Goal: Information Seeking & Learning: Learn about a topic

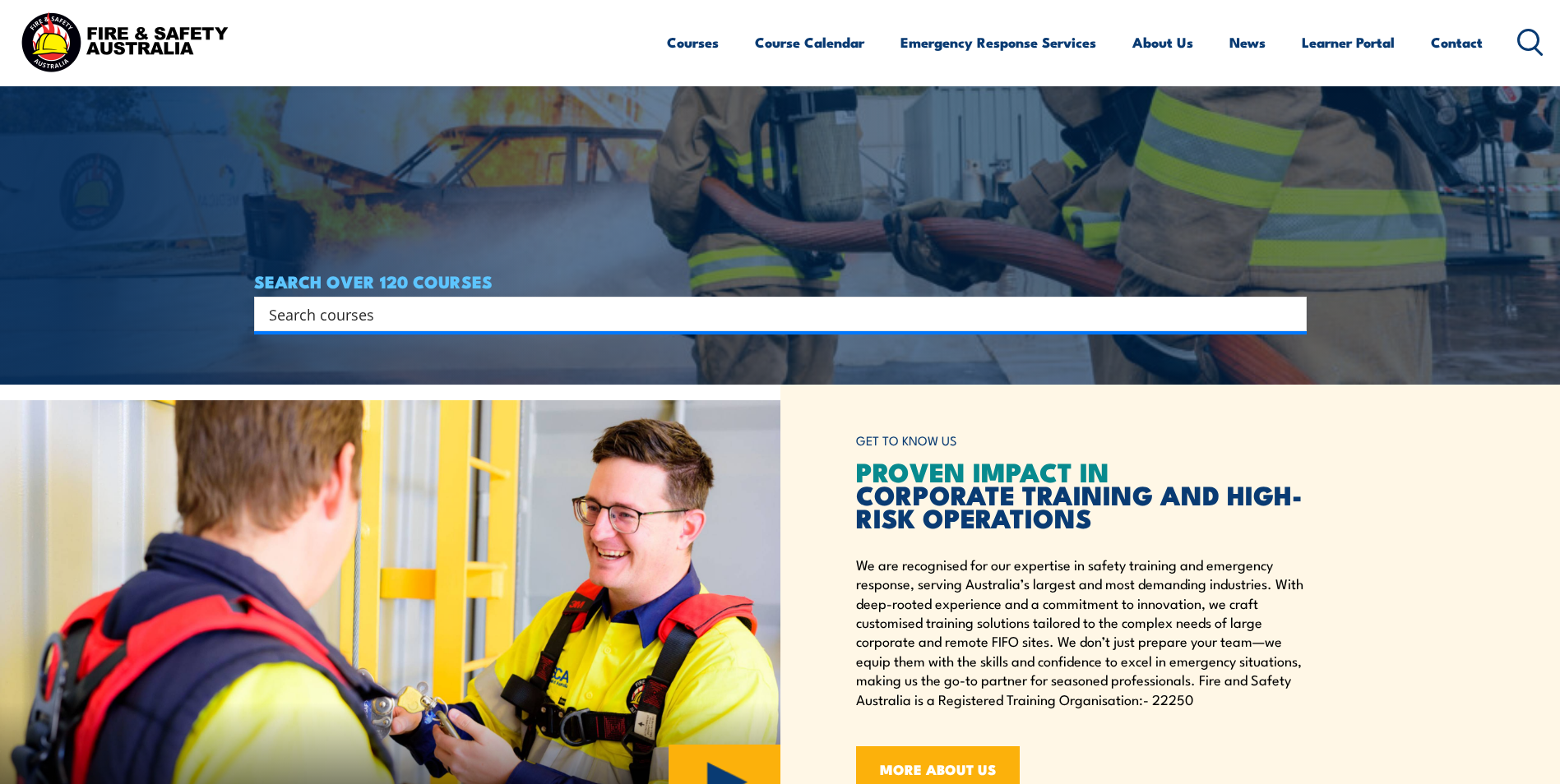
scroll to position [411, 0]
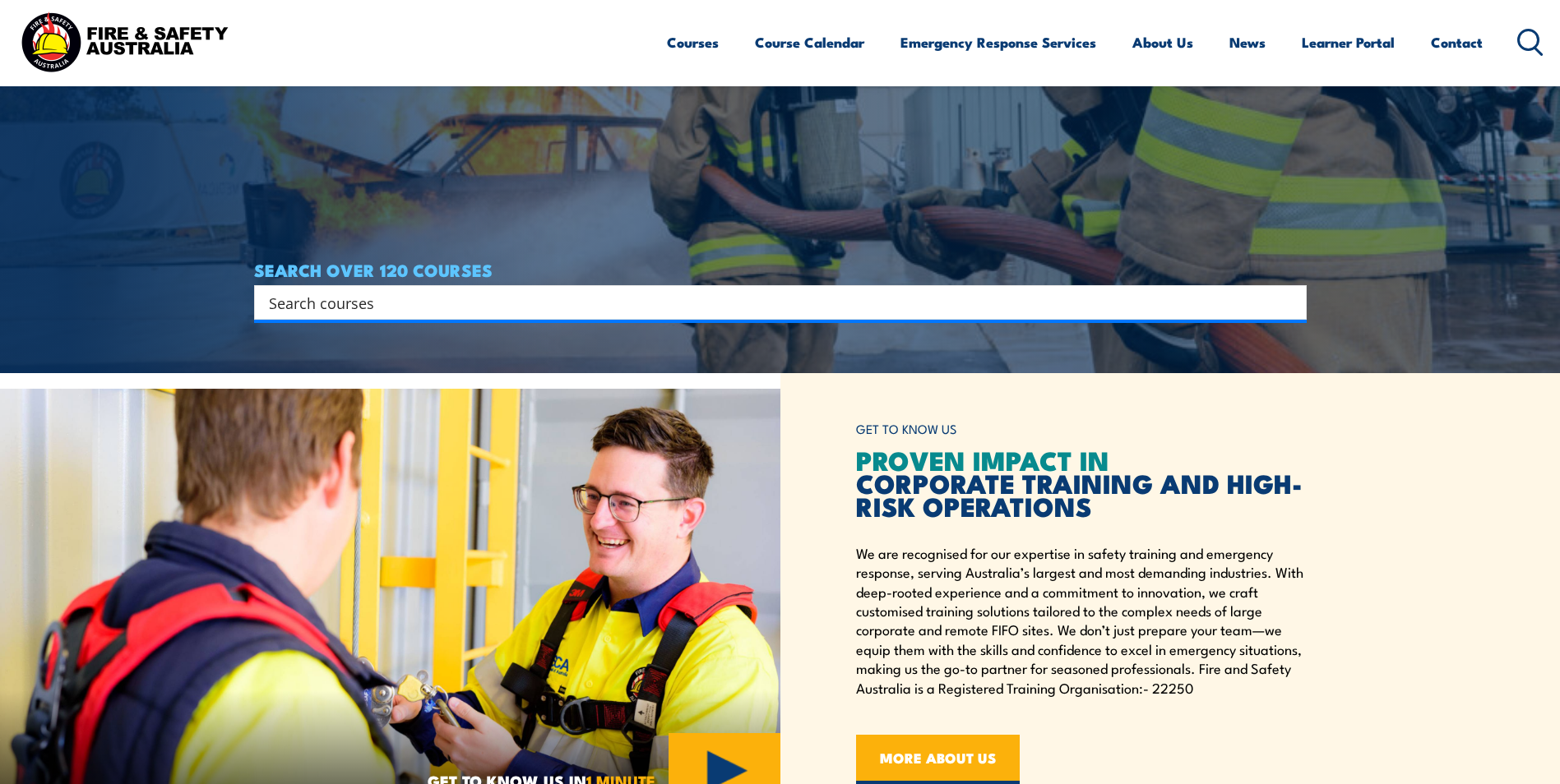
click at [523, 305] on input "Search input" at bounding box center [770, 302] width 1002 height 25
click at [1330, 707] on div "GET TO KNOW US PROVEN IMPACT IN CORPORATE TRAINING AND HIGH-RISK OPERATIONS We …" at bounding box center [1171, 599] width 781 height 452
click at [405, 307] on input "Search input" at bounding box center [770, 302] width 1002 height 25
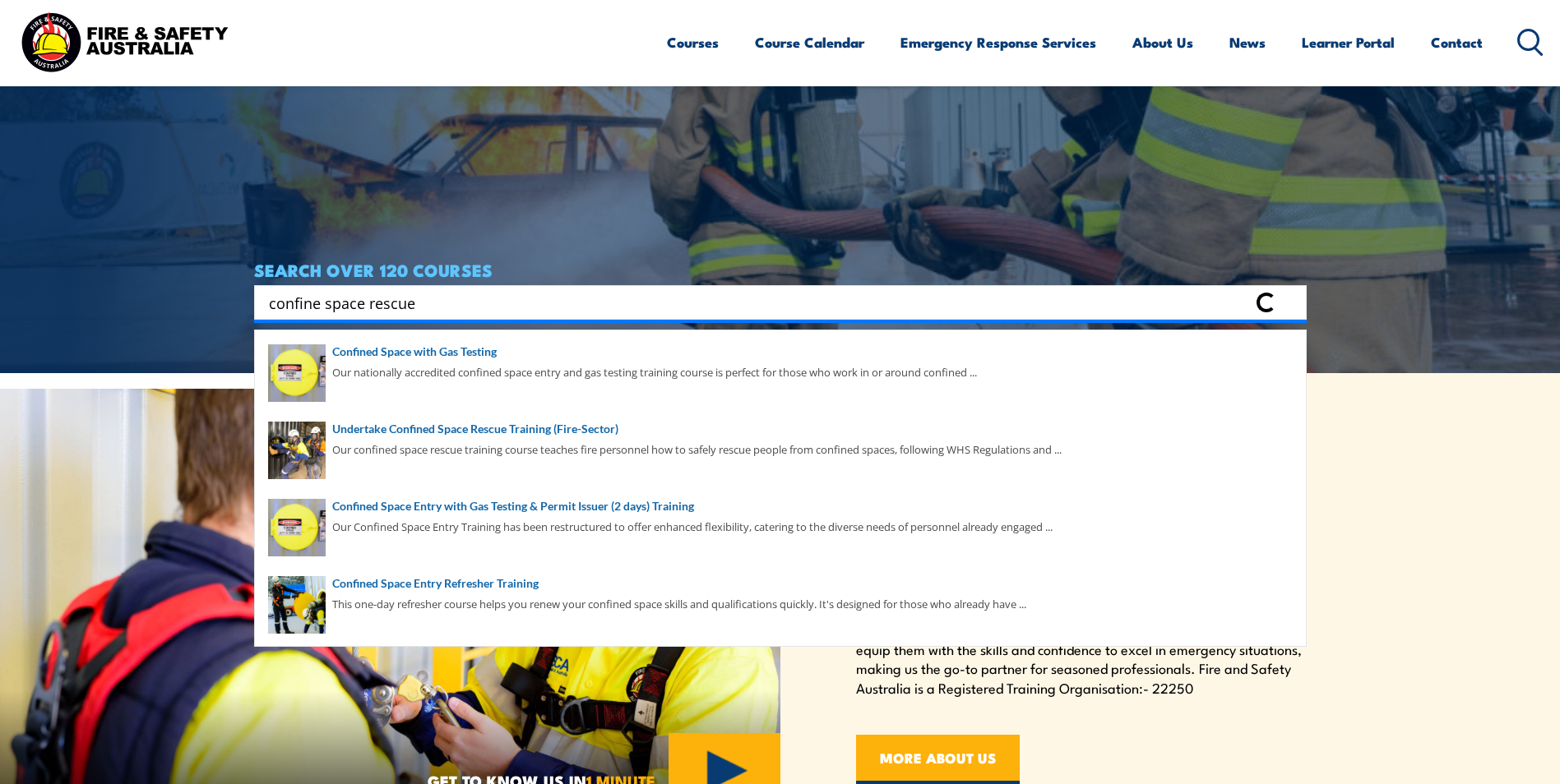
type input "confine space rescue"
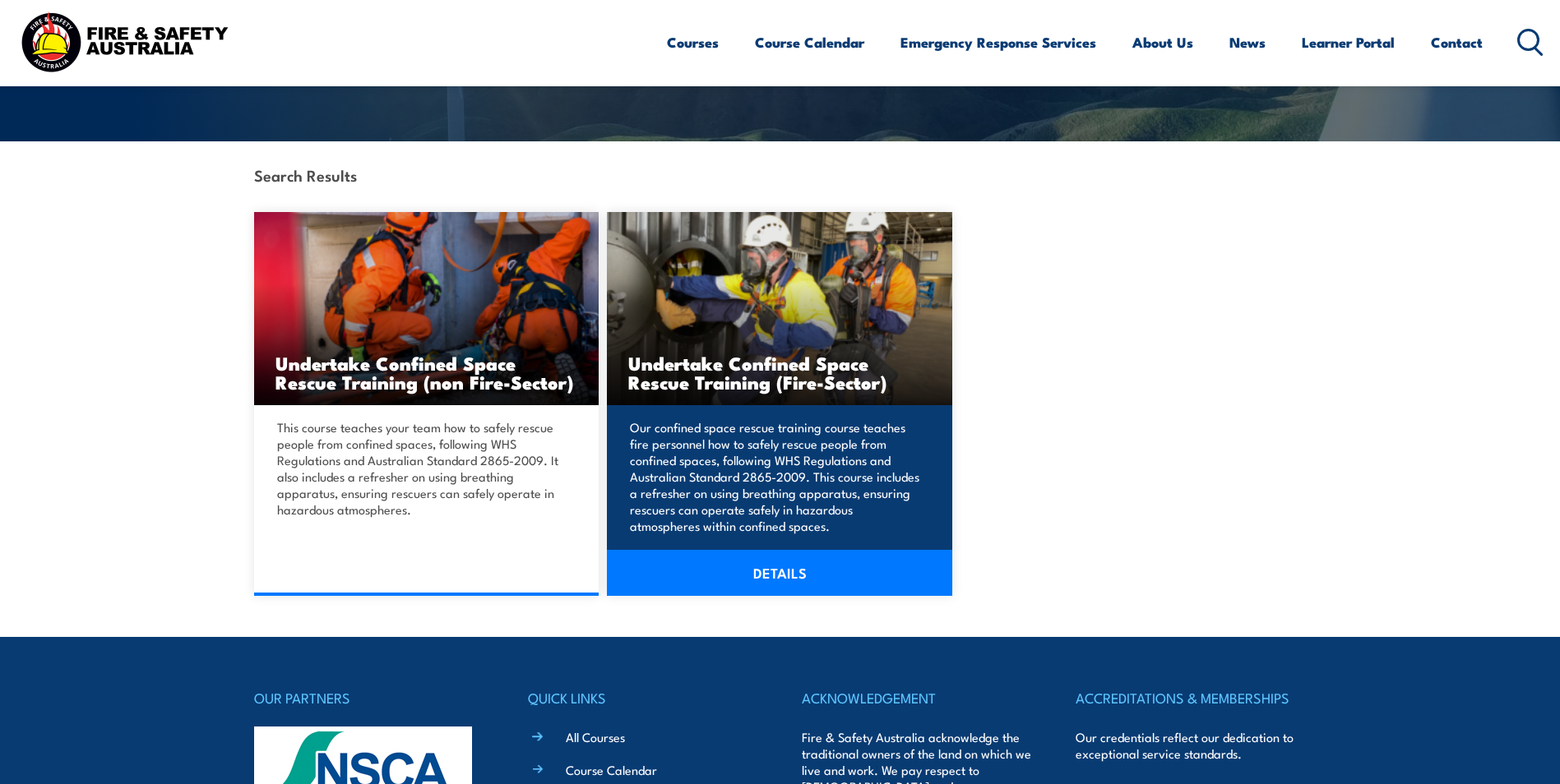
scroll to position [329, 0]
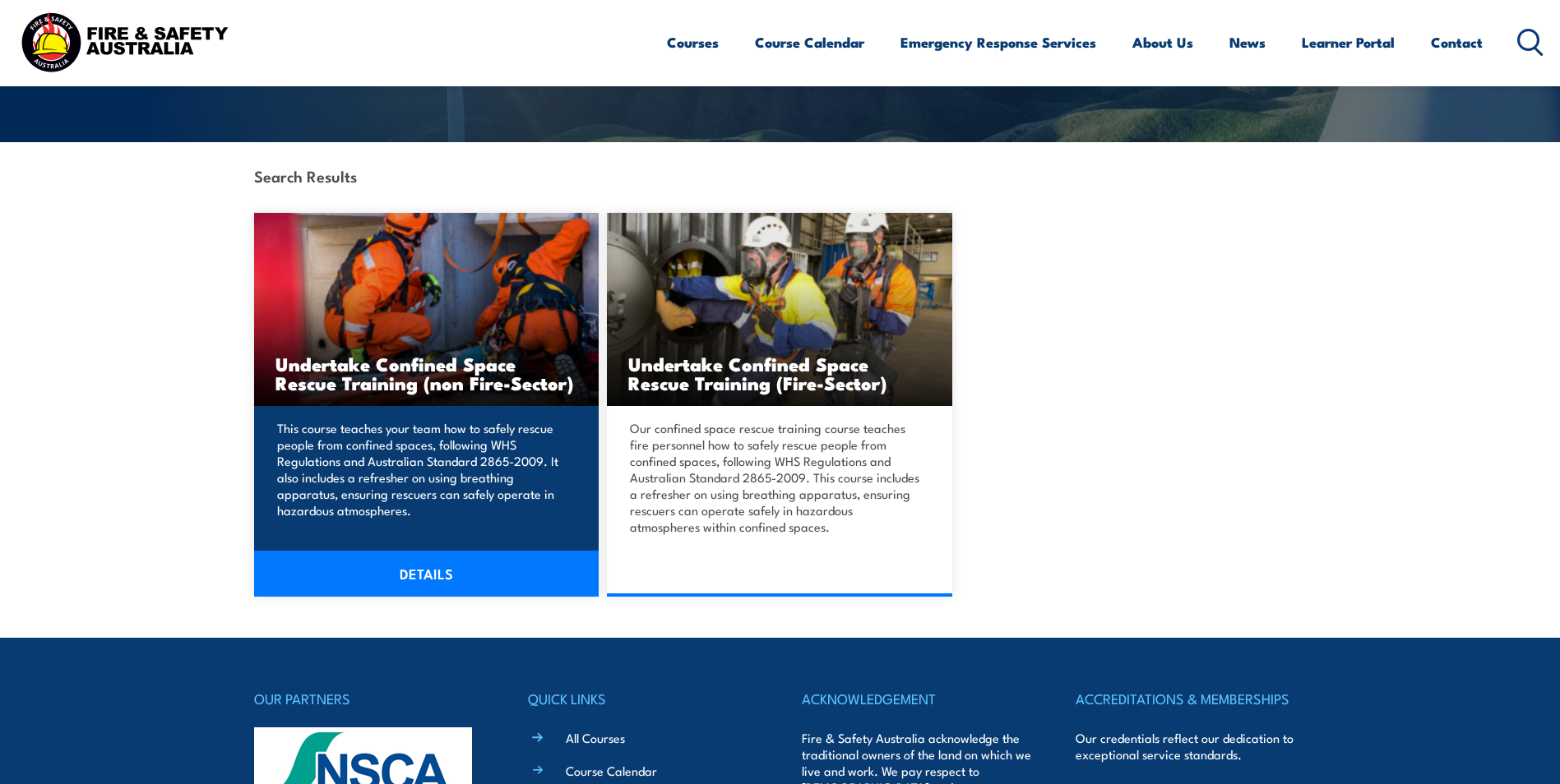
click at [424, 573] on link "DETAILS" at bounding box center [427, 574] width 346 height 46
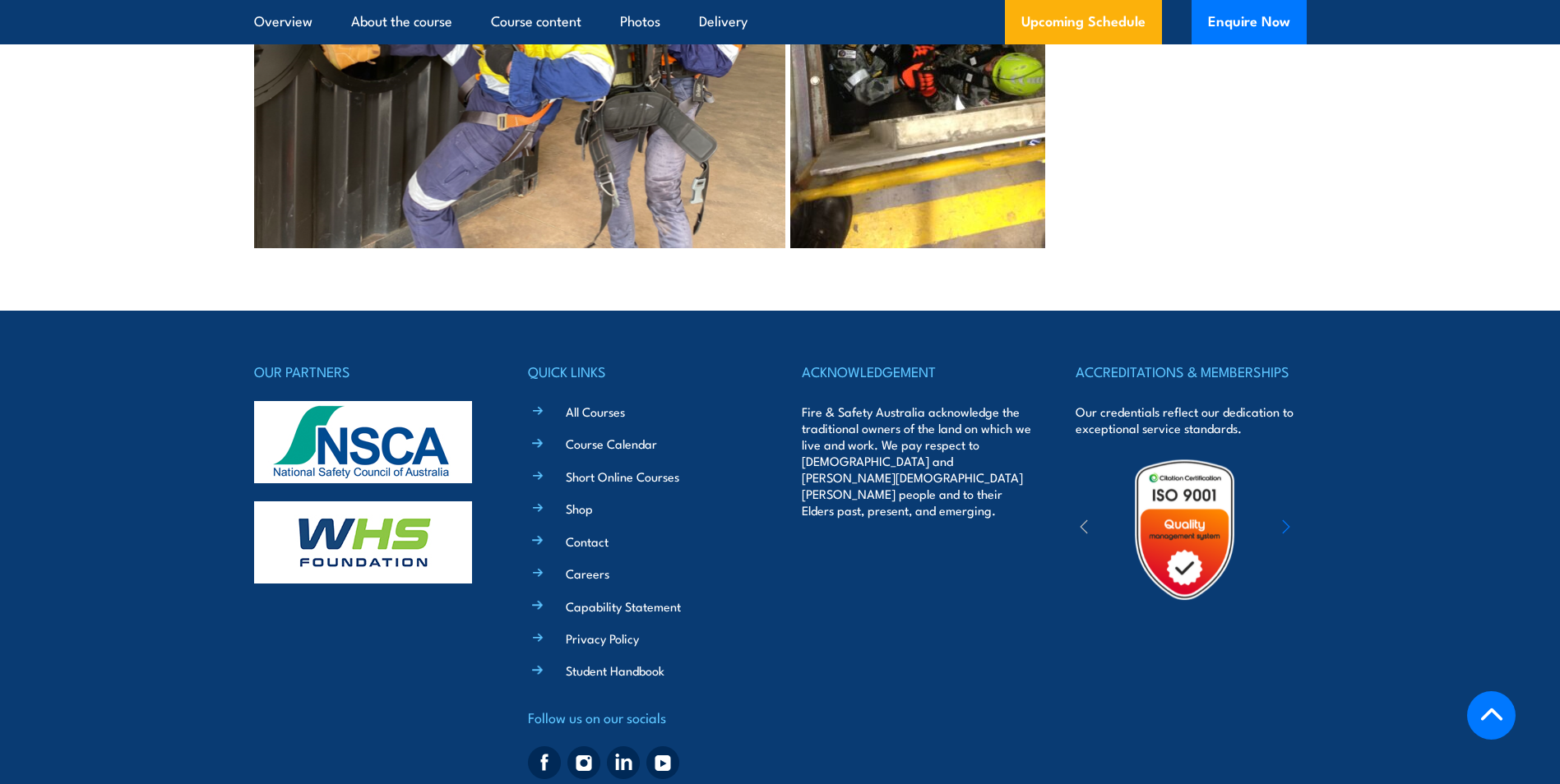
scroll to position [4402, 0]
